Goal: Task Accomplishment & Management: Manage account settings

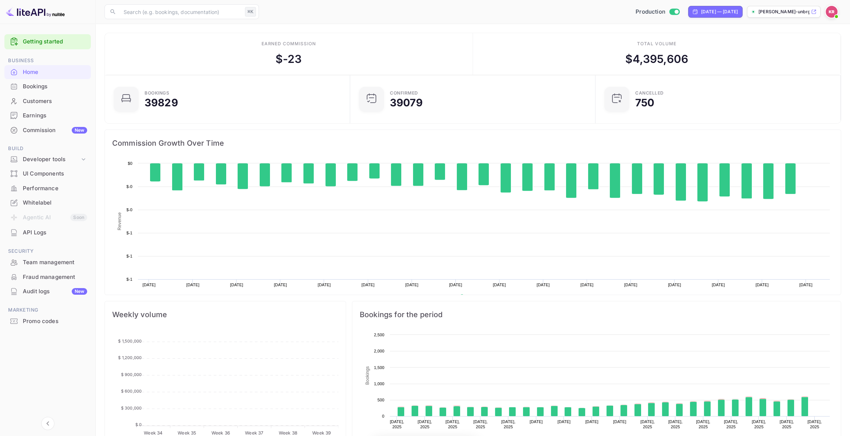
scroll to position [0, 0]
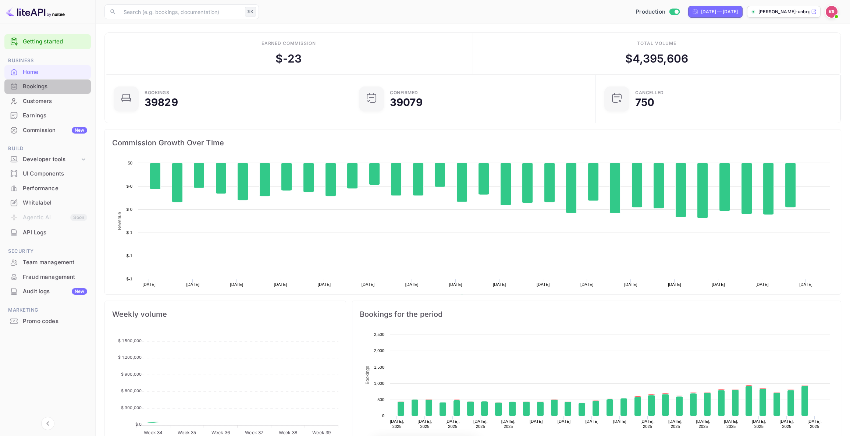
click at [45, 85] on div "Bookings" at bounding box center [55, 86] width 64 height 8
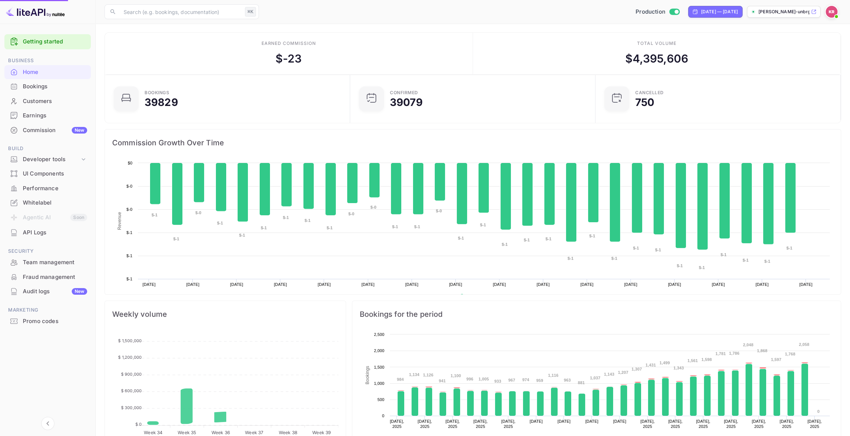
scroll to position [120, 241]
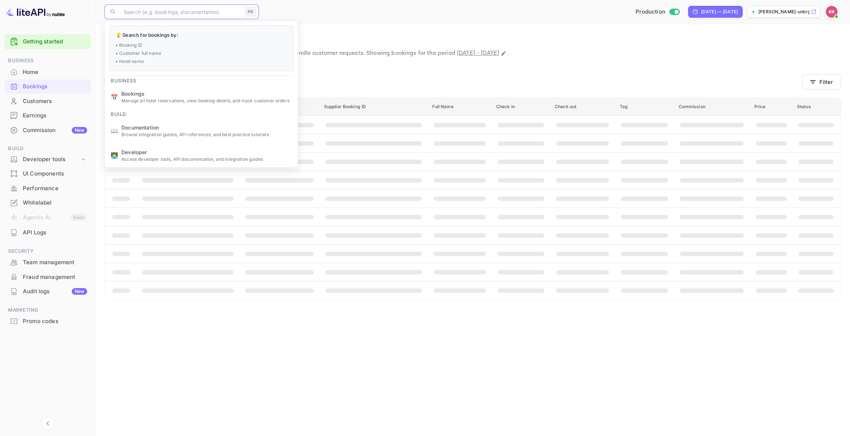
click at [132, 12] on input "text" at bounding box center [180, 11] width 123 height 15
paste input "BnO-XSeOl"
type input "BnO-XSeOl"
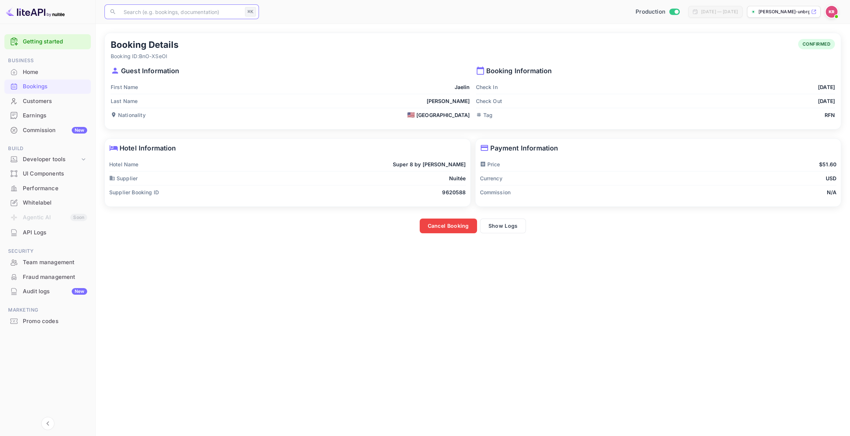
click at [458, 226] on button "Cancel Booking" at bounding box center [448, 226] width 57 height 15
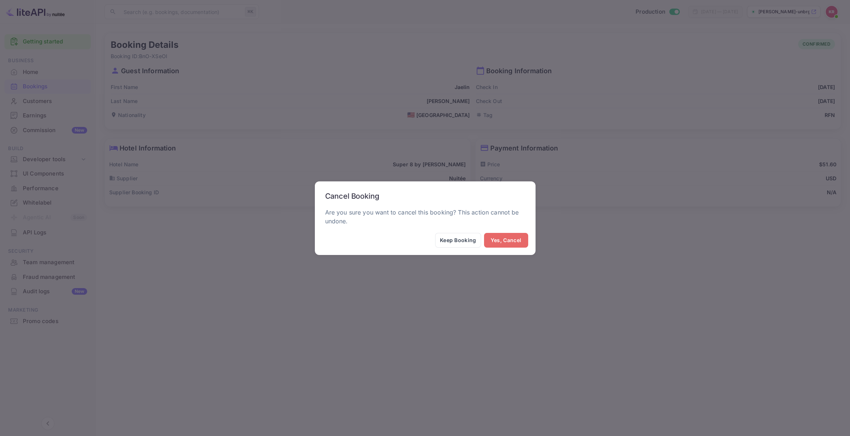
click at [510, 242] on button "Yes, Cancel" at bounding box center [506, 240] width 44 height 15
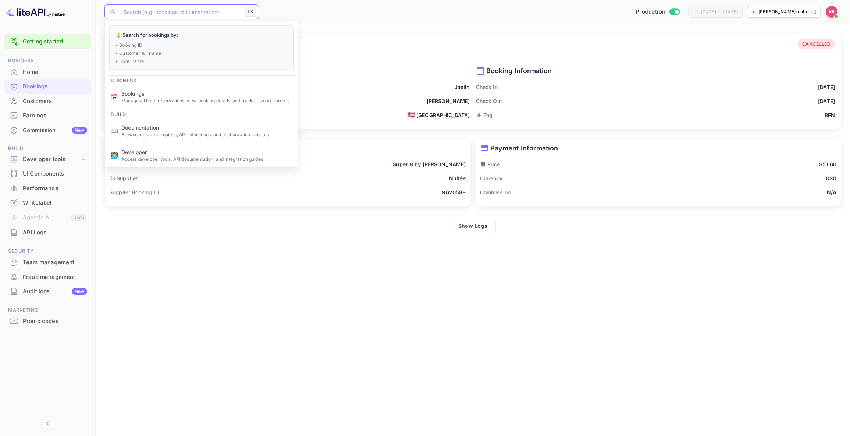
drag, startPoint x: 132, startPoint y: 14, endPoint x: 136, endPoint y: 13, distance: 4.8
click at [132, 14] on input "text" at bounding box center [180, 11] width 123 height 15
click at [138, 11] on input "text" at bounding box center [180, 11] width 123 height 15
paste input "BnO-XSeOl"
type input "BnO-XSeOl"
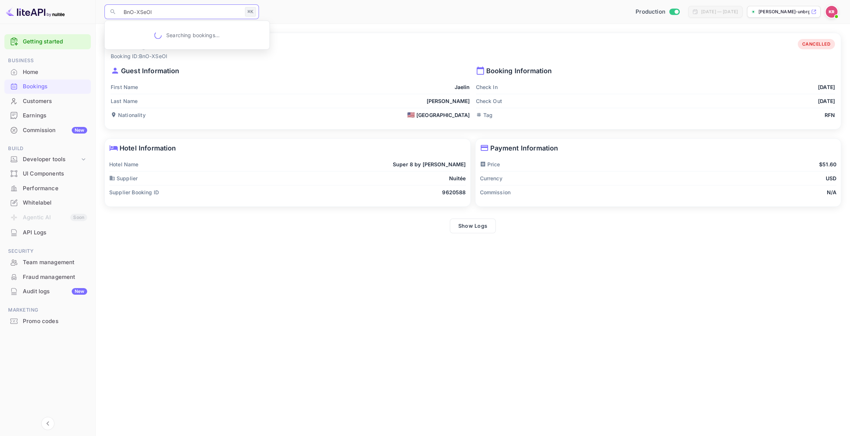
click at [125, 11] on input "BnO-XSeOl" at bounding box center [180, 11] width 123 height 15
click at [150, 18] on input "text" at bounding box center [180, 11] width 123 height 15
paste input "BnO-XSeOl"
type input "BnO-XSeOl"
click at [129, 13] on input "text" at bounding box center [180, 11] width 123 height 15
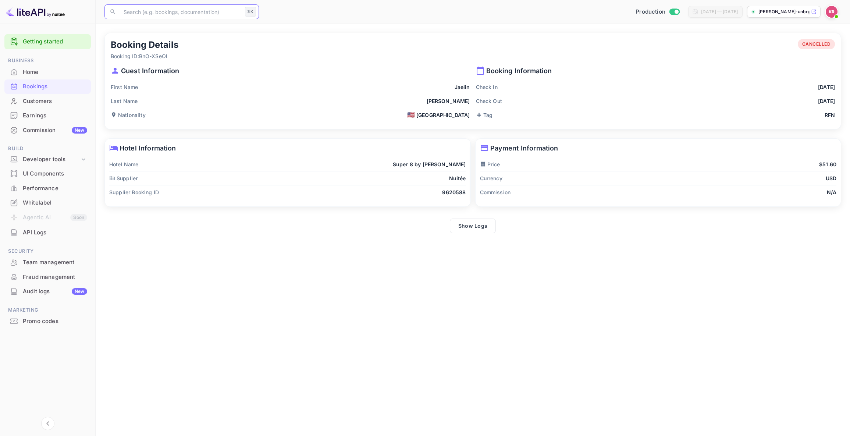
paste input "BnO-XSeOl"
type input "BnO-XSeOl"
click at [128, 13] on input "text" at bounding box center [180, 11] width 123 height 15
